Goal: Information Seeking & Learning: Learn about a topic

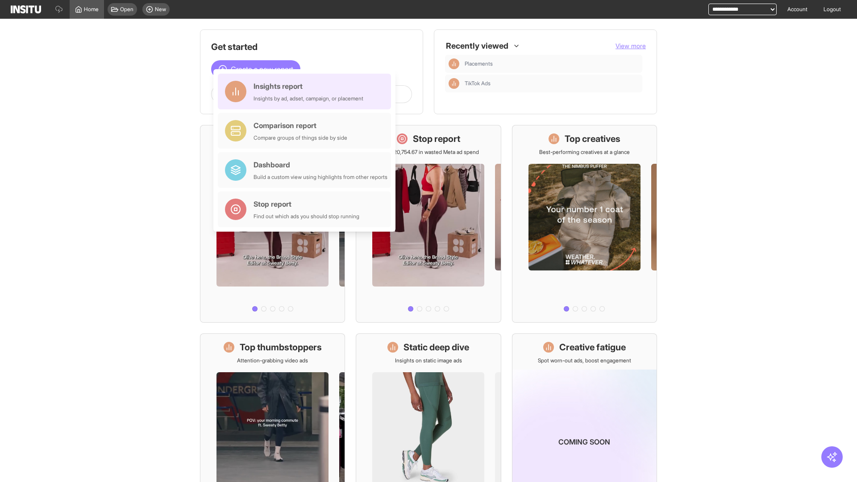
click at [307, 92] on div "Insights report Insights by ad, adset, campaign, or placement" at bounding box center [309, 91] width 110 height 21
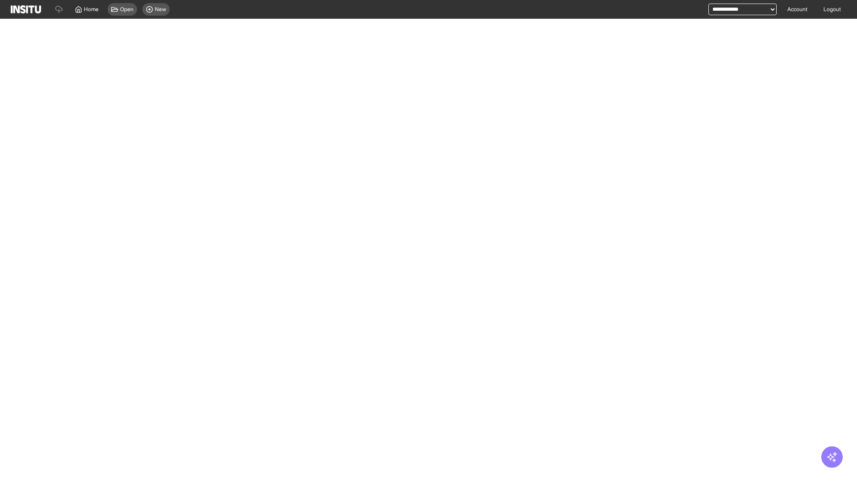
select select "**"
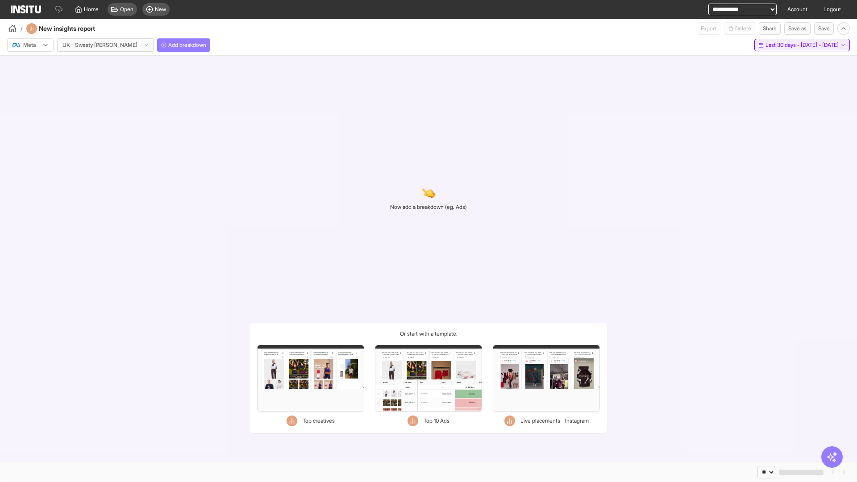
click at [782, 45] on span "Last 30 days - [DATE] - [DATE]" at bounding box center [802, 45] width 73 height 7
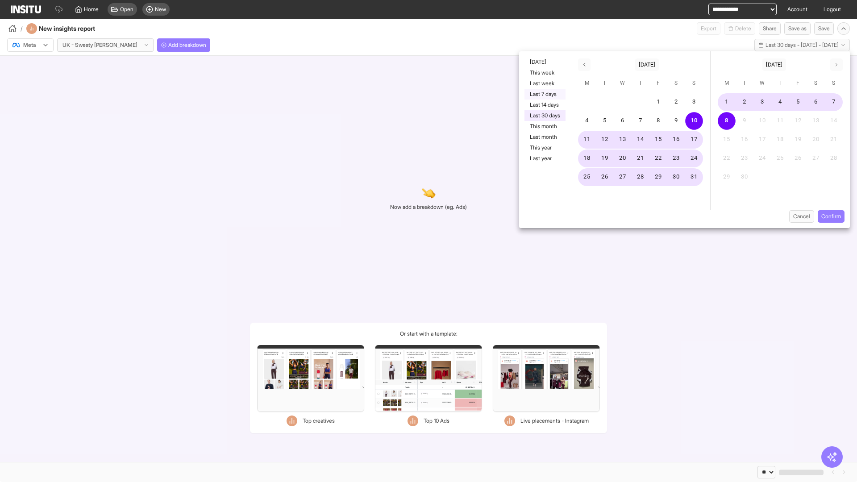
click at [544, 94] on button "Last 7 days" at bounding box center [545, 94] width 41 height 11
